Goal: Navigation & Orientation: Find specific page/section

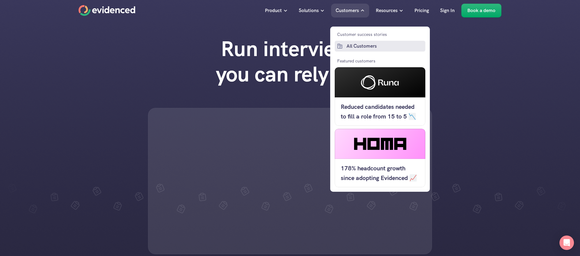
click at [365, 47] on p "All Customers" at bounding box center [384, 46] width 77 height 8
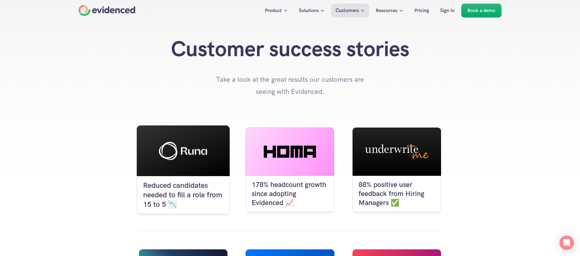
click at [173, 150] on use at bounding box center [183, 151] width 48 height 18
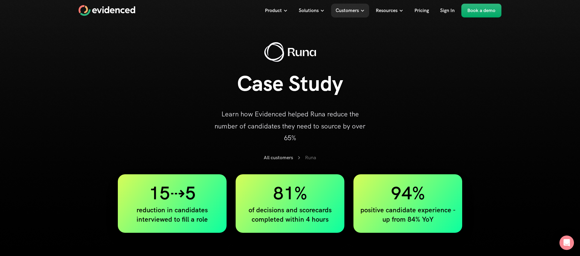
click at [113, 10] on use "Home" at bounding box center [106, 10] width 56 height 11
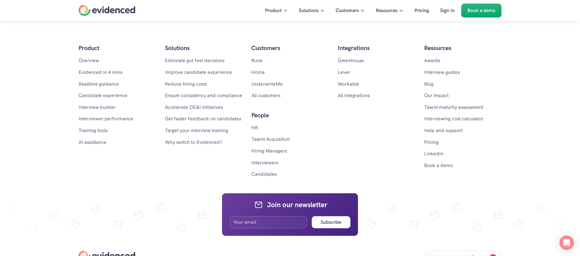
scroll to position [3536, 0]
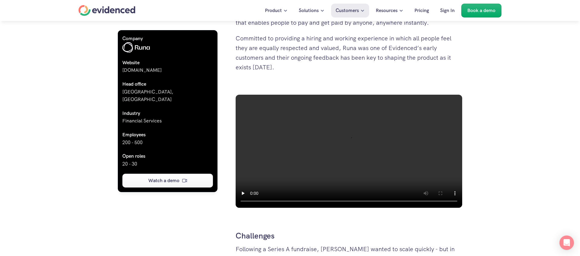
scroll to position [279, 0]
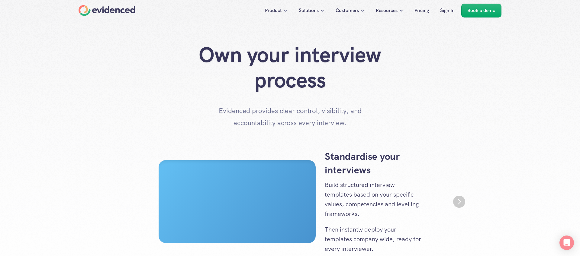
click at [191, 80] on h1 "Own your interview process" at bounding box center [289, 67] width 241 height 51
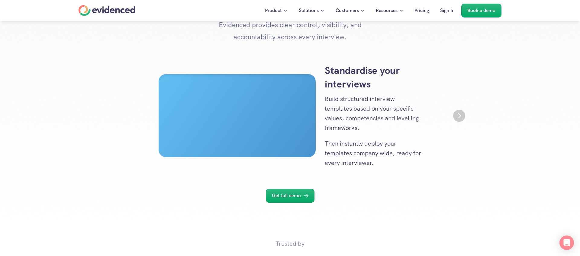
scroll to position [93, 0]
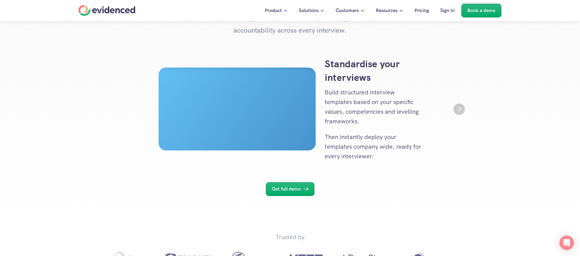
click at [458, 109] on img "Next" at bounding box center [458, 109] width 11 height 11
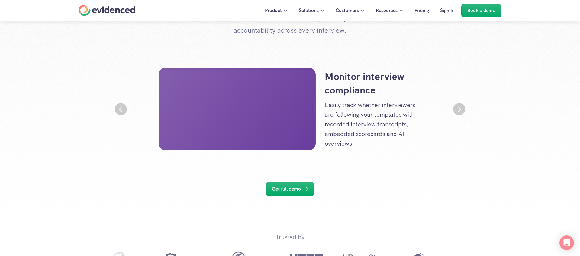
click at [458, 109] on img "Next" at bounding box center [459, 109] width 12 height 12
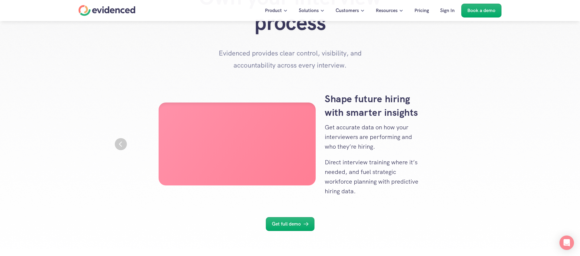
scroll to position [75, 0]
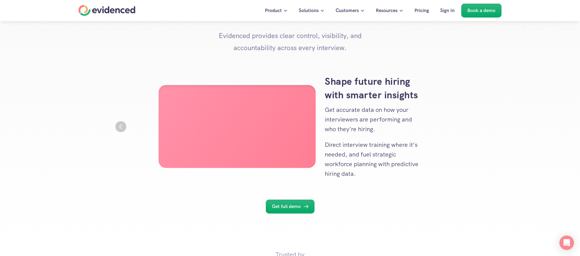
click at [123, 128] on img "Previous" at bounding box center [120, 126] width 11 height 11
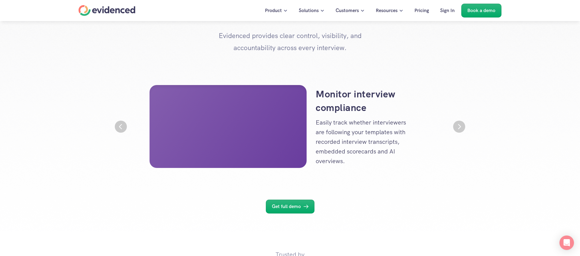
click at [123, 128] on img "Previous" at bounding box center [121, 127] width 12 height 12
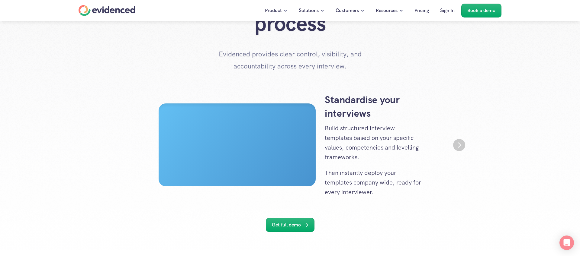
scroll to position [48, 0]
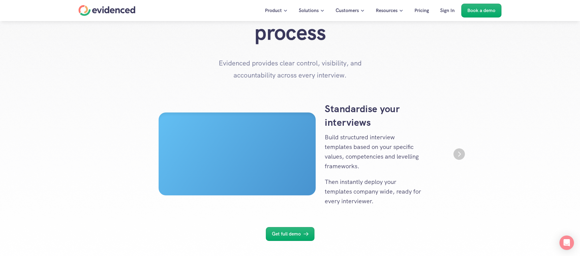
click at [458, 159] on img "Next" at bounding box center [458, 154] width 11 height 11
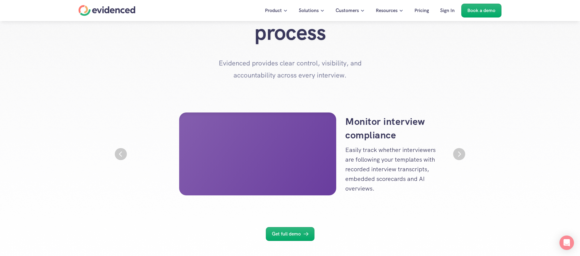
scroll to position [0, 362]
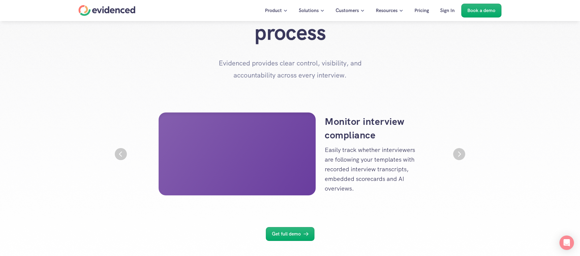
click at [458, 159] on img "Next" at bounding box center [459, 154] width 12 height 12
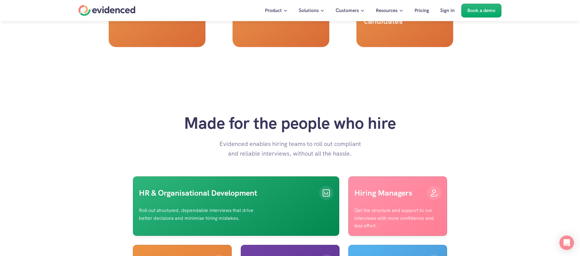
scroll to position [1134, 0]
